Goal: Task Accomplishment & Management: Use online tool/utility

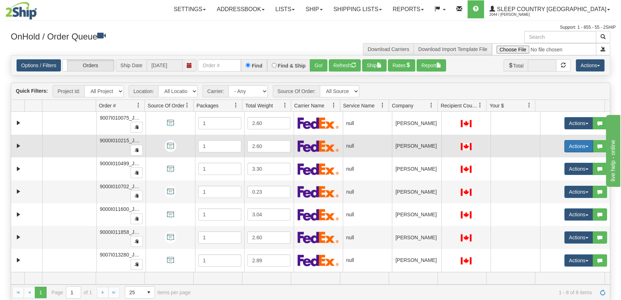
click at [565, 146] on button "Actions" at bounding box center [579, 146] width 29 height 12
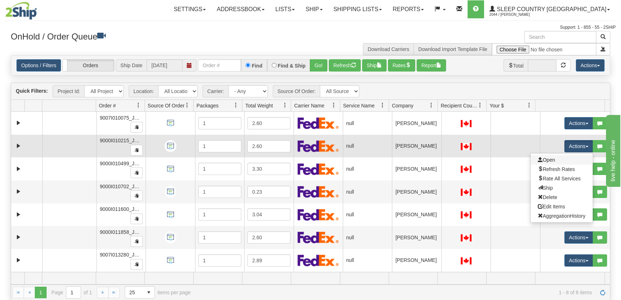
click at [554, 158] on link "Open" at bounding box center [562, 159] width 62 height 9
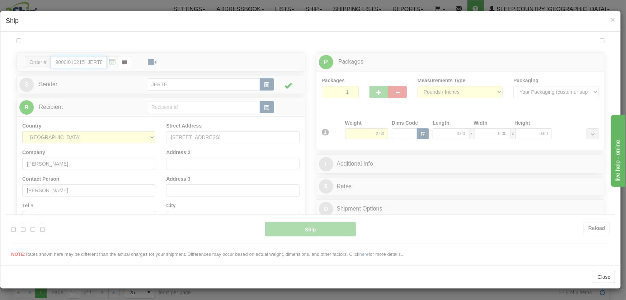
type input "16:43"
type input "16:00"
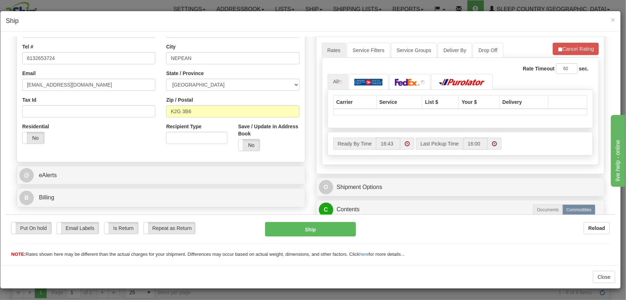
scroll to position [255, 0]
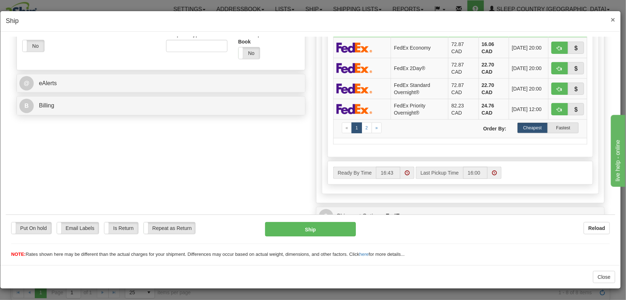
click at [613, 17] on span "×" at bounding box center [613, 19] width 4 height 8
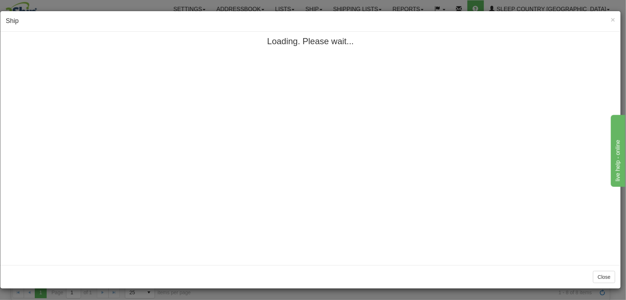
scroll to position [0, 0]
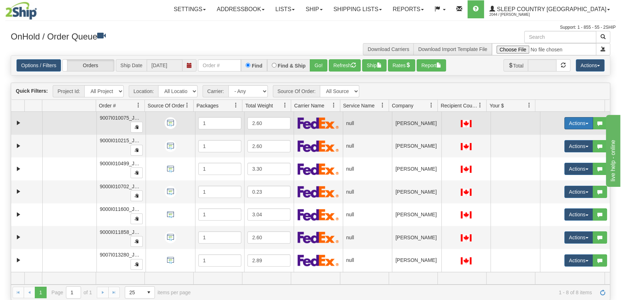
click at [565, 119] on button "Actions" at bounding box center [579, 123] width 29 height 12
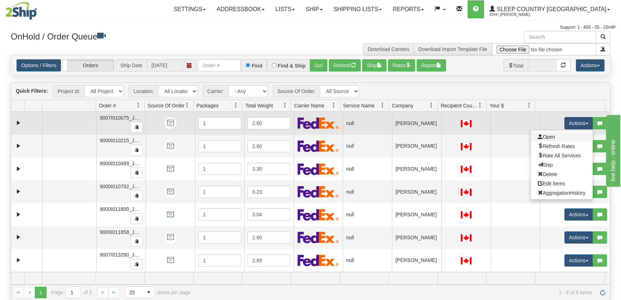
click at [551, 138] on link "Open" at bounding box center [562, 136] width 62 height 9
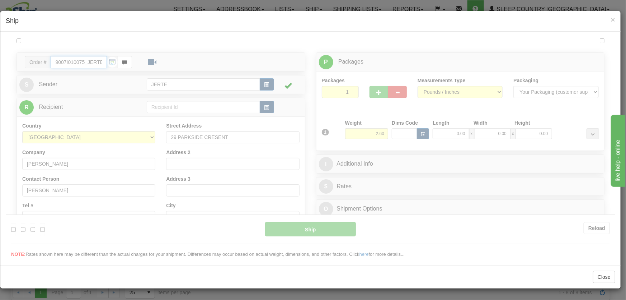
type input "16:44"
type input "16:00"
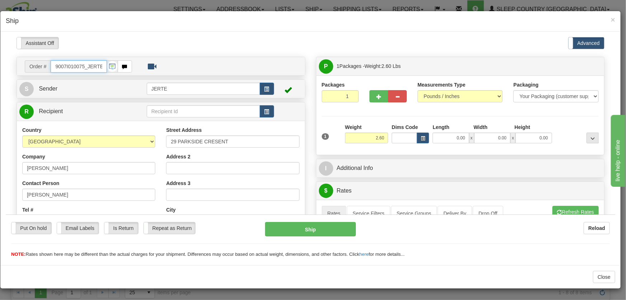
drag, startPoint x: 85, startPoint y: 65, endPoint x: 39, endPoint y: 62, distance: 45.6
click at [39, 62] on div "Order # 9007I010075_JERTE" at bounding box center [78, 66] width 107 height 12
click at [614, 19] on span "×" at bounding box center [613, 19] width 4 height 8
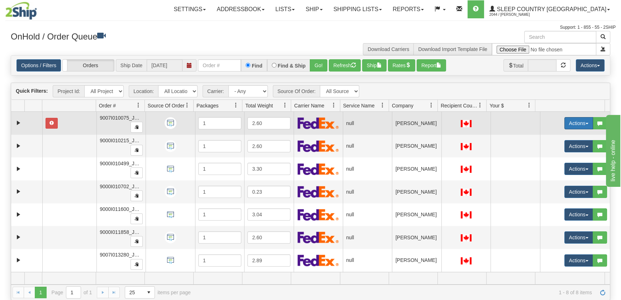
click at [568, 124] on button "Actions" at bounding box center [579, 123] width 29 height 12
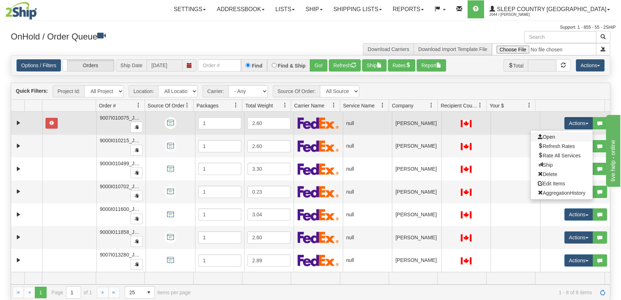
click at [562, 136] on link "Open" at bounding box center [562, 136] width 62 height 9
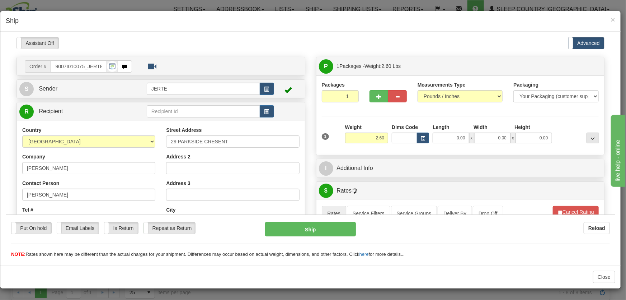
click at [83, 62] on div at bounding box center [310, 147] width 609 height 221
click at [612, 18] on span "×" at bounding box center [613, 19] width 4 height 8
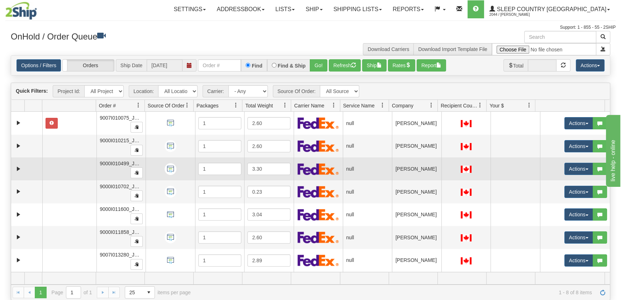
scroll to position [22, 0]
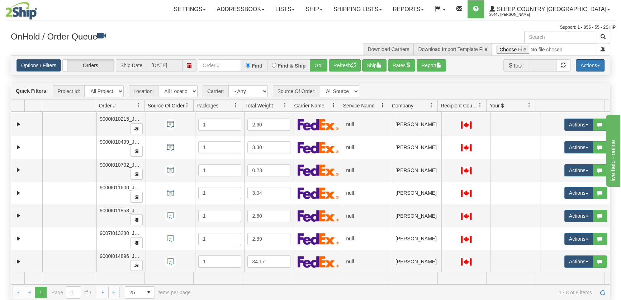
click at [588, 64] on button "Actions" at bounding box center [590, 65] width 29 height 12
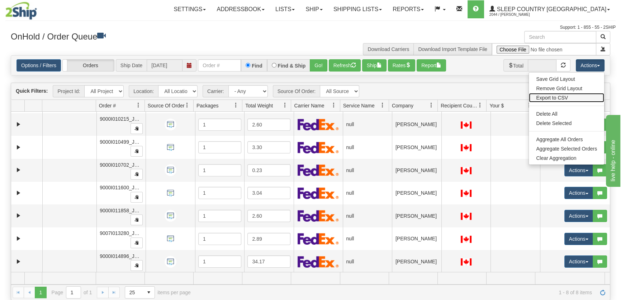
click at [558, 96] on link "Export to CSV" at bounding box center [566, 97] width 75 height 9
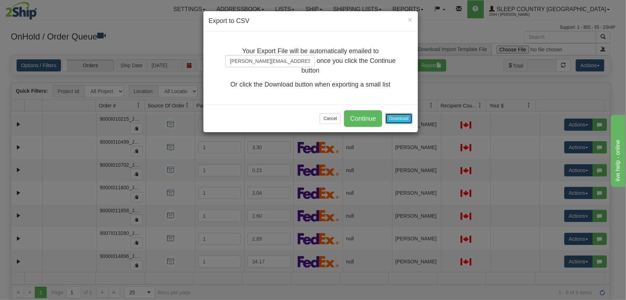
click at [405, 114] on button "Download" at bounding box center [398, 118] width 27 height 11
click at [333, 120] on button "Cancel" at bounding box center [330, 118] width 21 height 11
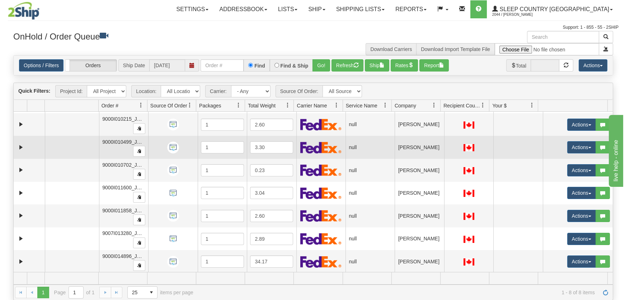
scroll to position [0, 0]
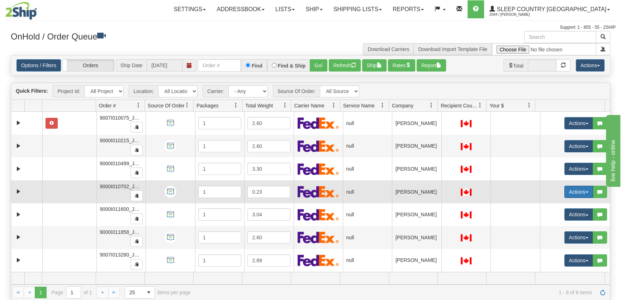
click at [576, 189] on button "Actions" at bounding box center [579, 191] width 29 height 12
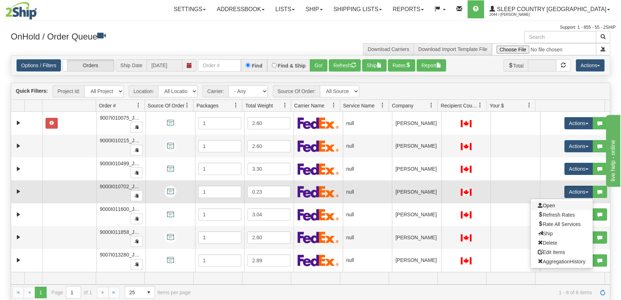
click at [557, 207] on link "Open" at bounding box center [562, 205] width 62 height 9
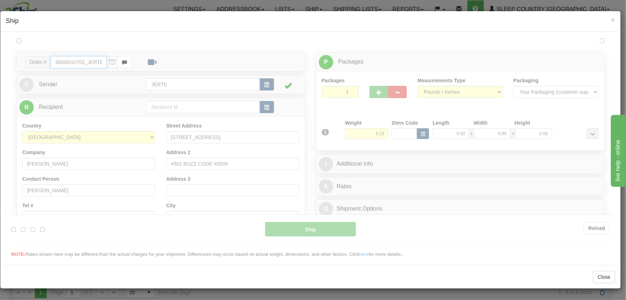
type input "16:49"
type input "16:00"
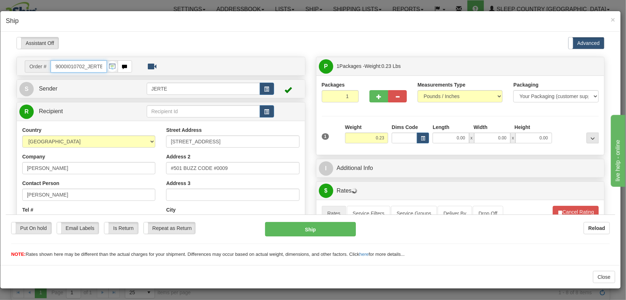
scroll to position [108, 0]
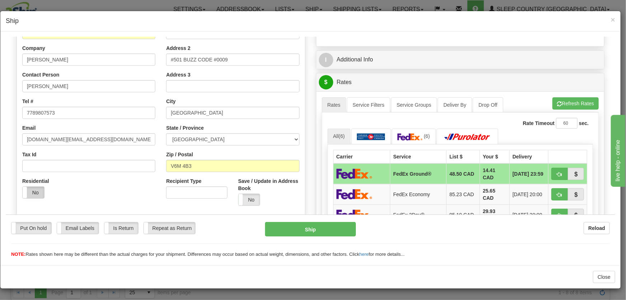
click at [31, 192] on label "No" at bounding box center [34, 191] width 22 height 11
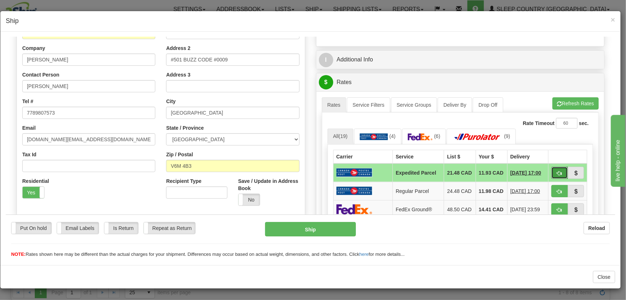
click at [551, 173] on button "button" at bounding box center [559, 172] width 17 height 12
type input "DOM.EP"
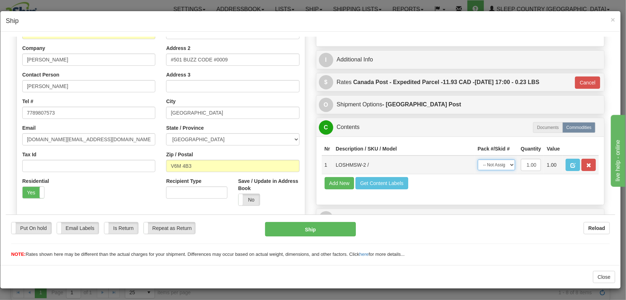
click at [491, 169] on select "-- Not Assigned -- Package 1" at bounding box center [496, 164] width 37 height 11
select select "0"
click at [478, 159] on select "-- Not Assigned -- Package 1" at bounding box center [496, 164] width 37 height 11
click at [310, 229] on button "Ship" at bounding box center [310, 228] width 91 height 14
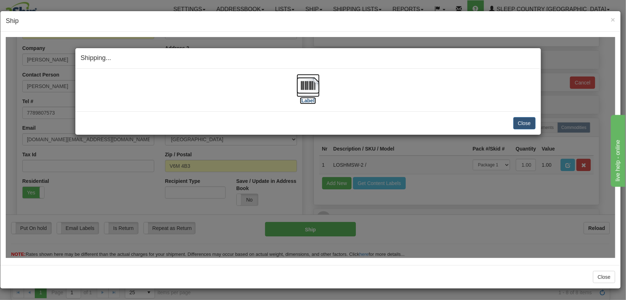
click at [306, 89] on img at bounding box center [308, 85] width 23 height 23
click at [528, 121] on button "Close" at bounding box center [524, 123] width 22 height 12
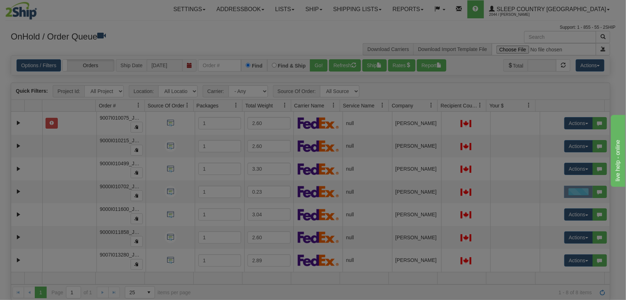
scroll to position [0, 0]
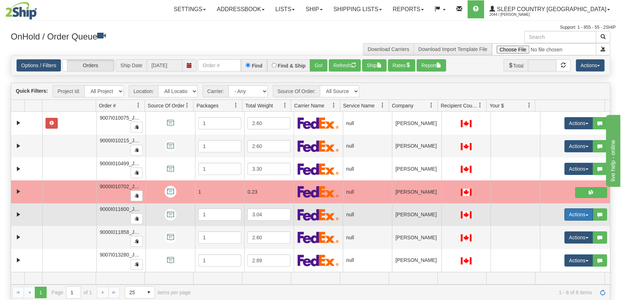
click at [566, 215] on button "Actions" at bounding box center [579, 214] width 29 height 12
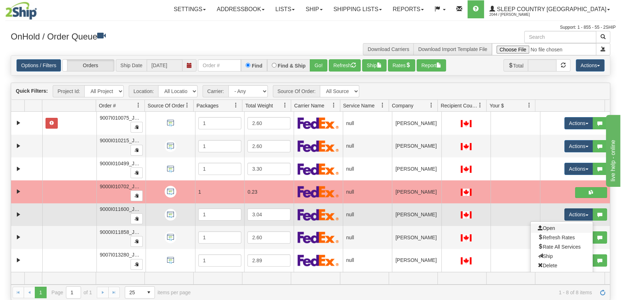
click at [565, 229] on link "Open" at bounding box center [562, 227] width 62 height 9
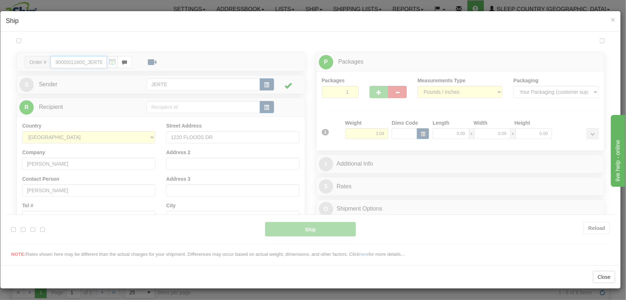
type input "16:51"
type input "16:00"
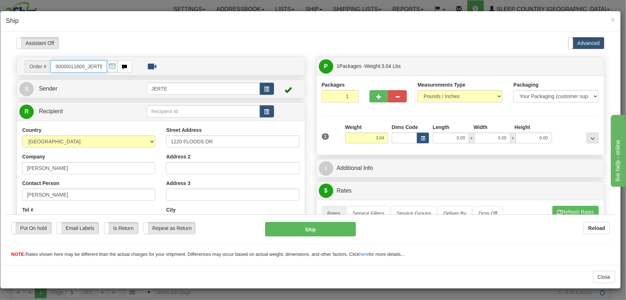
scroll to position [108, 0]
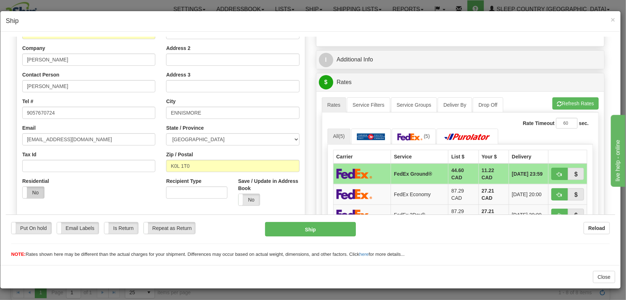
click at [33, 187] on label "No" at bounding box center [34, 191] width 22 height 11
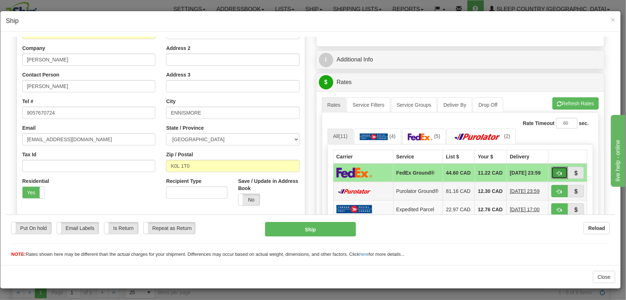
drag, startPoint x: 553, startPoint y: 173, endPoint x: 464, endPoint y: 199, distance: 93.0
click at [464, 199] on tbody "FedEx Ground® 44.60 CAD 11.22 CAD [DATE] 23:59 Purolator Ground® 81.16 CAD 12.3…" at bounding box center [460, 218] width 254 height 110
click at [557, 192] on span "button" at bounding box center [559, 191] width 5 height 5
type input "260"
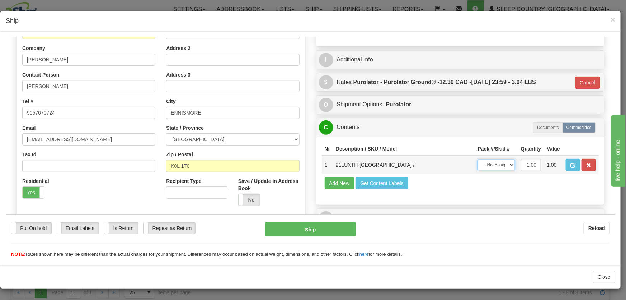
click at [496, 161] on select "-- Not Assigned -- Package 1" at bounding box center [496, 164] width 37 height 11
select select "0"
click at [478, 159] on select "-- Not Assigned -- Package 1" at bounding box center [496, 164] width 37 height 11
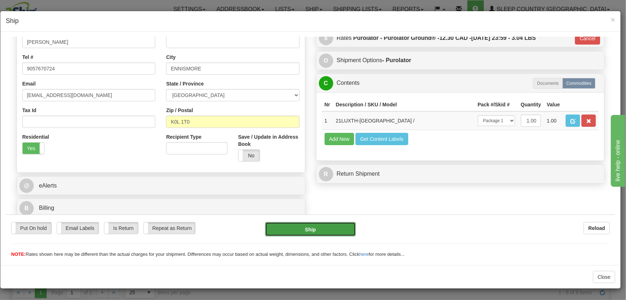
click at [325, 227] on button "Ship" at bounding box center [310, 228] width 91 height 14
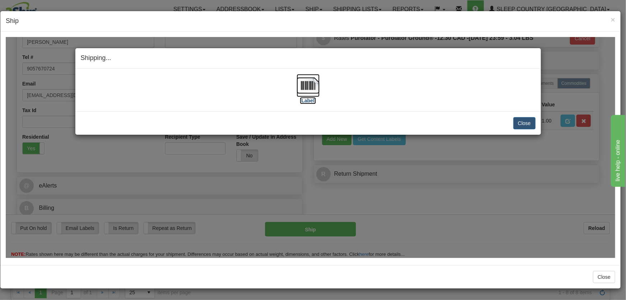
click at [305, 91] on img at bounding box center [308, 85] width 23 height 23
click at [524, 127] on button "Close" at bounding box center [524, 123] width 22 height 12
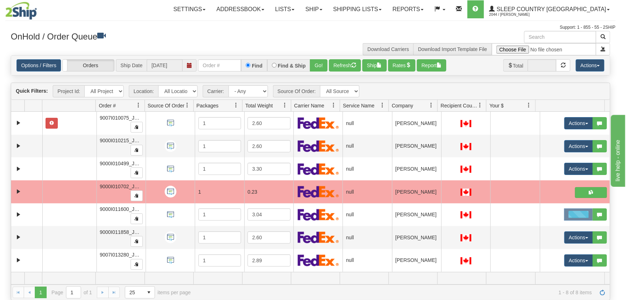
scroll to position [0, 0]
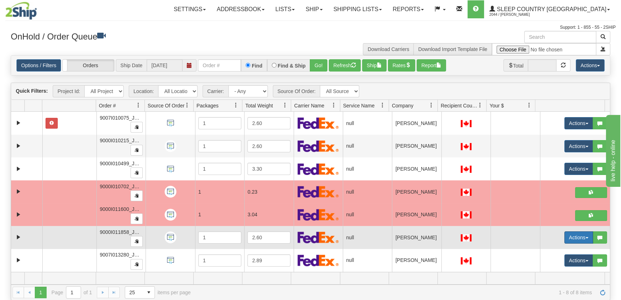
click at [568, 236] on button "Actions" at bounding box center [579, 237] width 29 height 12
click at [546, 246] on link "Open" at bounding box center [562, 250] width 62 height 9
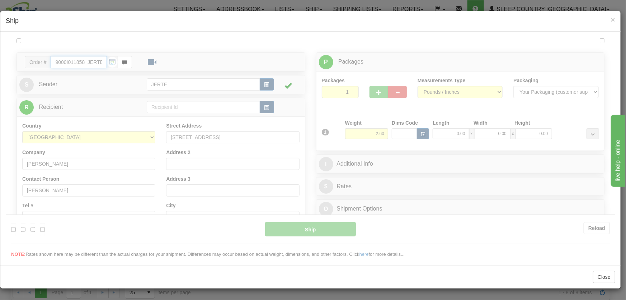
type input "17:04"
type input "16:00"
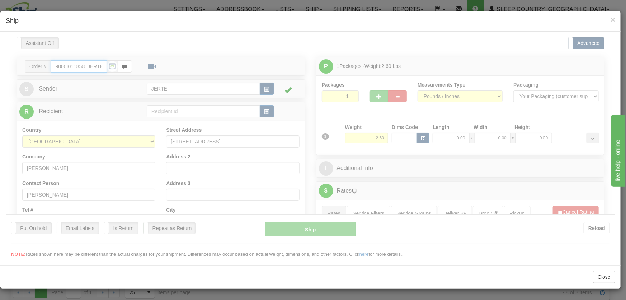
scroll to position [108, 0]
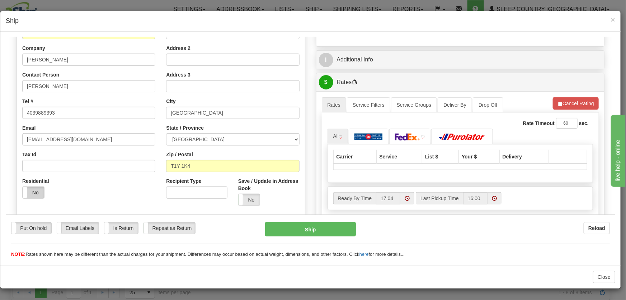
click at [29, 191] on label "No" at bounding box center [34, 191] width 22 height 11
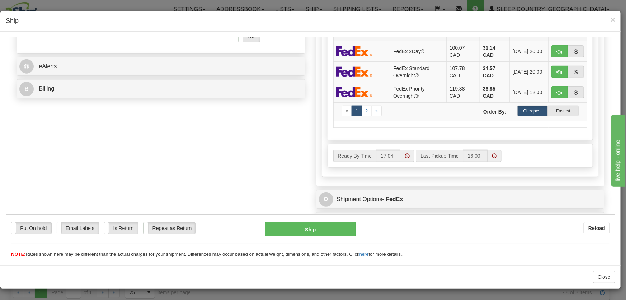
scroll to position [163, 0]
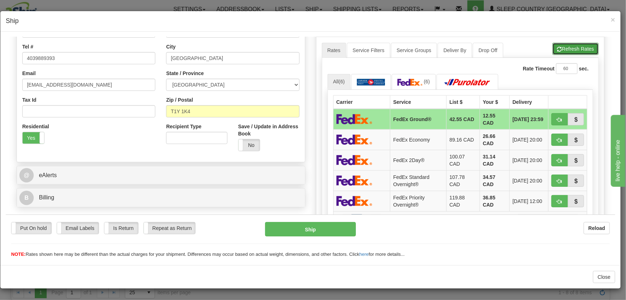
click at [557, 51] on span "button" at bounding box center [559, 49] width 5 height 5
